Goal: Task Accomplishment & Management: Complete application form

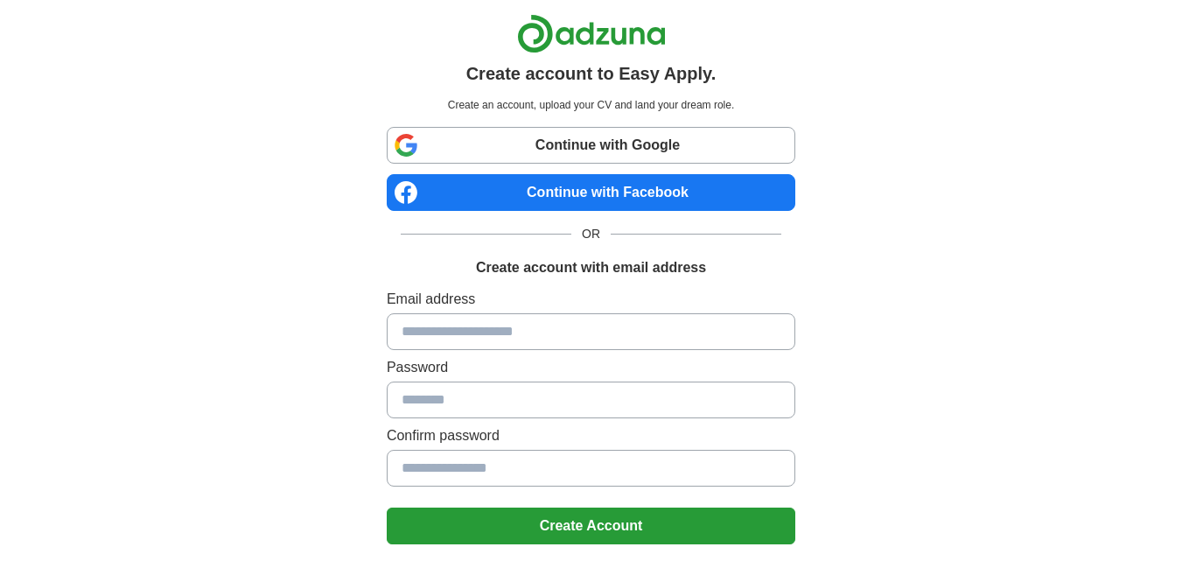
click at [543, 162] on link "Continue with Google" at bounding box center [591, 145] width 409 height 37
click at [623, 150] on link "Continue with Google" at bounding box center [591, 145] width 409 height 37
